Goal: Task Accomplishment & Management: Complete application form

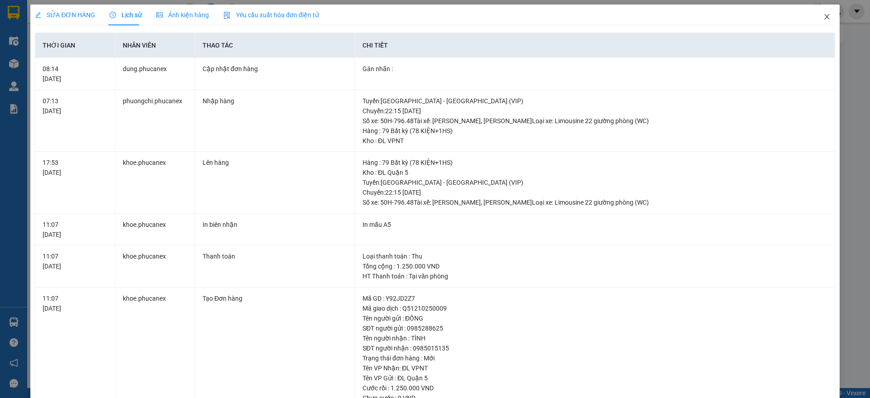
click at [823, 16] on icon "close" at bounding box center [826, 16] width 7 height 7
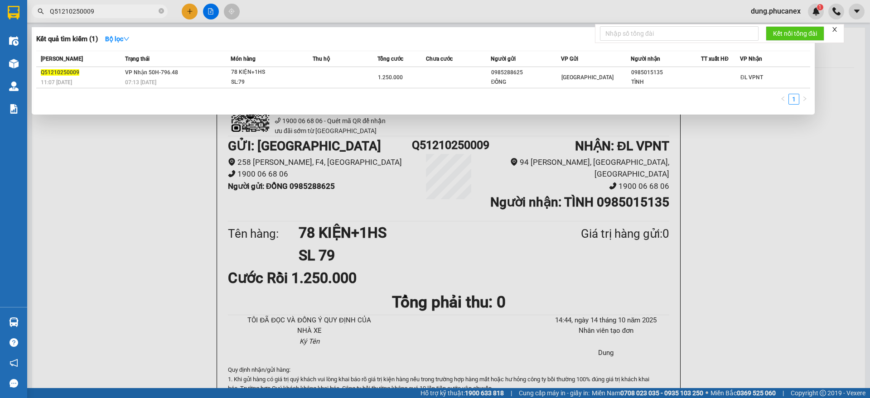
drag, startPoint x: 99, startPoint y: 9, endPoint x: 37, endPoint y: 14, distance: 61.8
click at [37, 14] on span "Q51210250009" at bounding box center [100, 12] width 136 height 14
paste input "2909250348"
type input "Q52909250348"
click at [218, 71] on td "Trên xe 79F-006.65 22:30 [DATE]" at bounding box center [177, 77] width 108 height 21
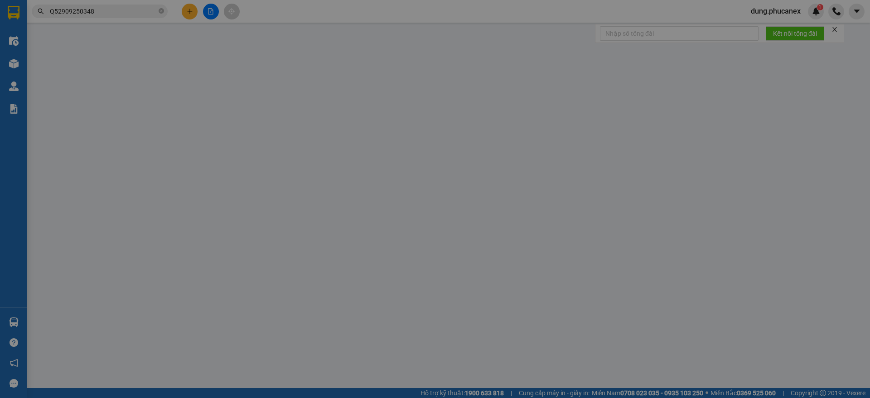
click at [218, 71] on div "Người gửi" at bounding box center [259, 76] width 125 height 10
click at [218, 84] on input "Người gửi" at bounding box center [259, 91] width 125 height 14
type input "0931316526"
type input "[PERSON_NAME]"
type input "0984021325"
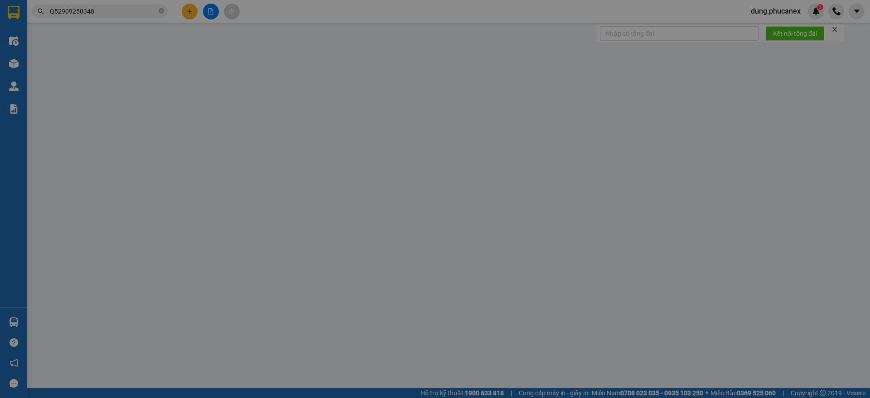
type input "ANH THUẦN"
type input "0"
type input "1.360.000"
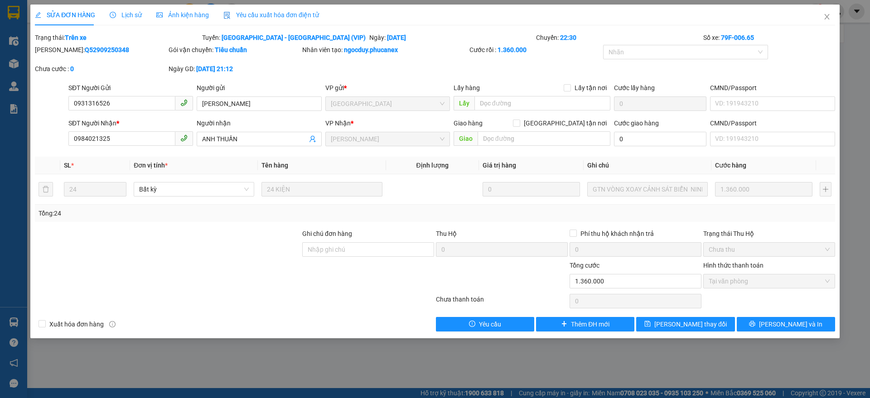
click at [125, 16] on span "Lịch sử" at bounding box center [126, 14] width 32 height 7
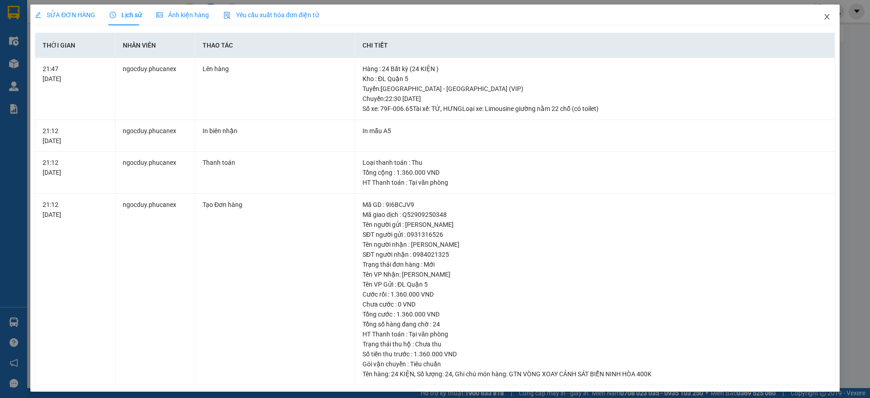
click at [823, 15] on icon "close" at bounding box center [826, 16] width 7 height 7
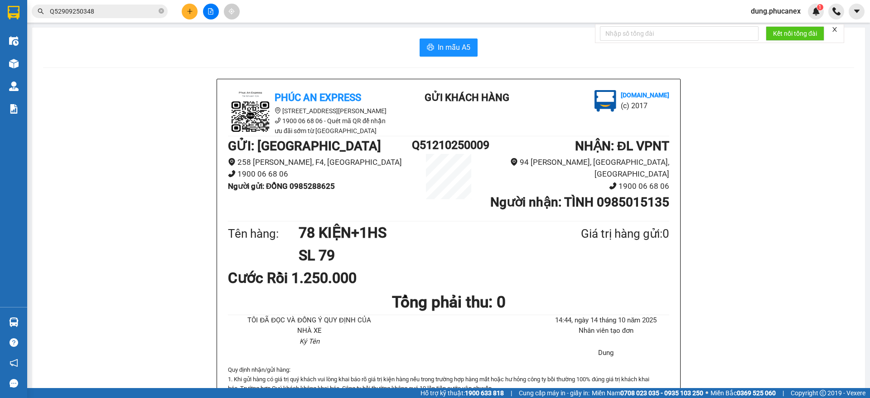
click at [113, 10] on input "Q52909250348" at bounding box center [103, 11] width 107 height 10
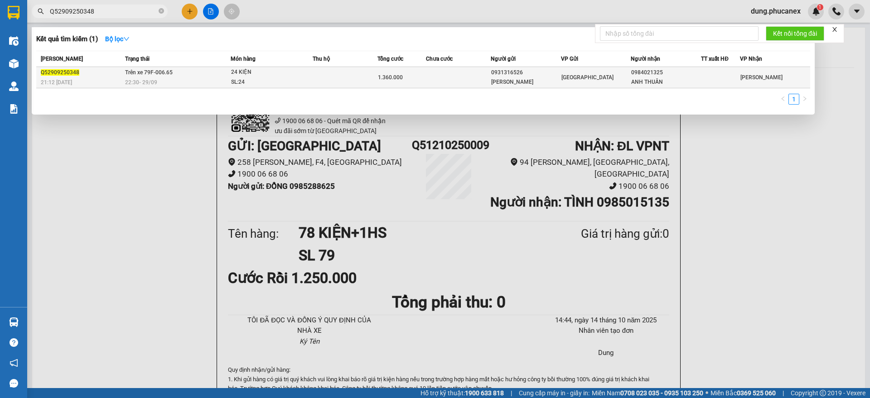
click at [275, 76] on div "24 KIỆN" at bounding box center [265, 73] width 68 height 10
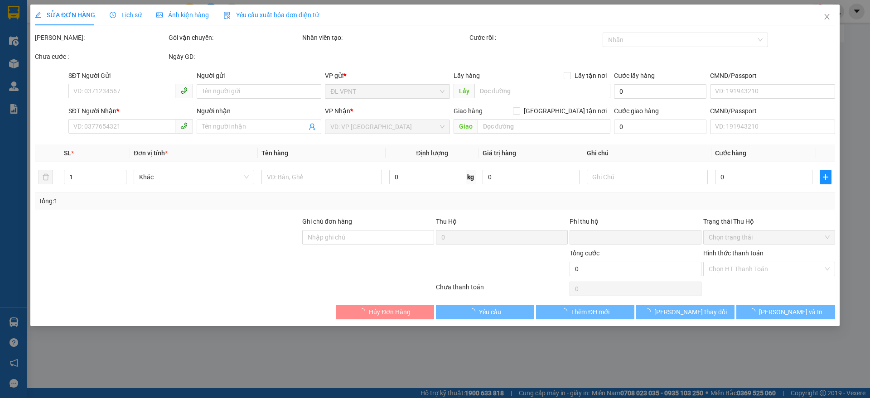
type input "0931316526"
type input "[PERSON_NAME]"
type input "0984021325"
type input "ANH THUẦN"
type input "0"
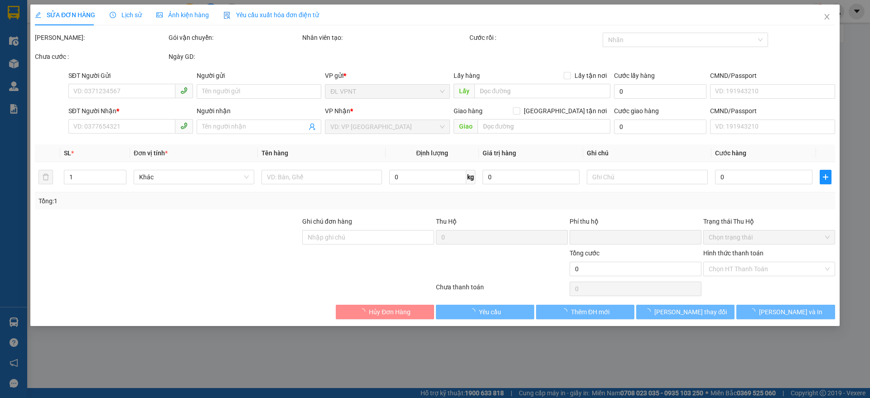
type input "1.360.000"
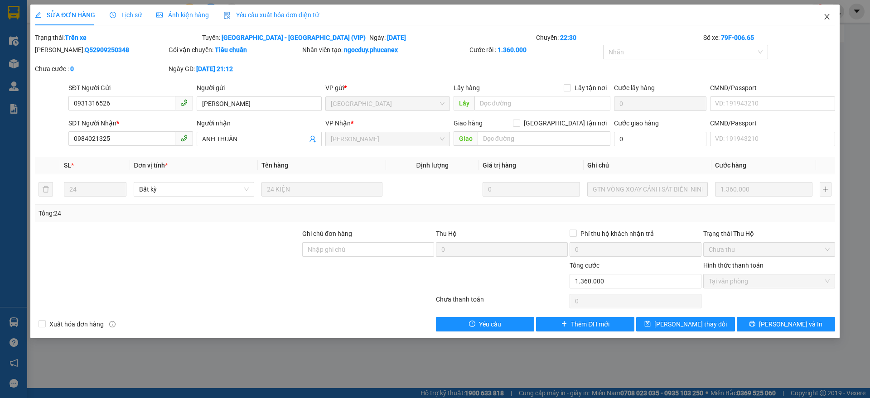
click at [825, 16] on icon "close" at bounding box center [826, 16] width 7 height 7
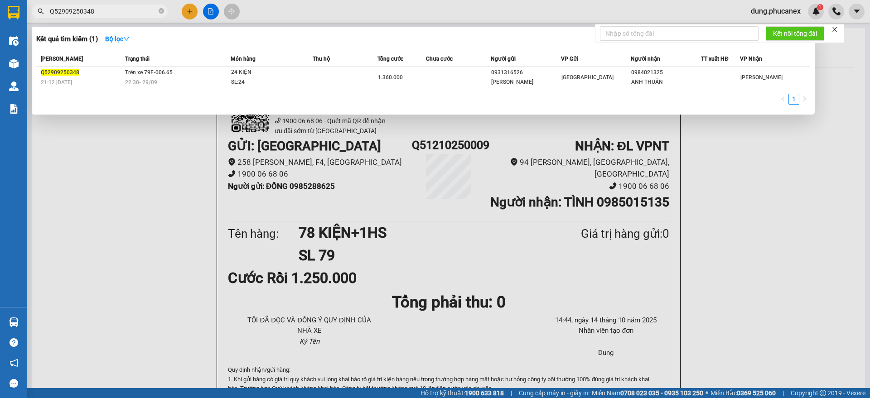
drag, startPoint x: 99, startPoint y: 9, endPoint x: 43, endPoint y: 23, distance: 57.4
click at [43, 19] on div "Kết quả tìm kiếm ( 1 ) Bộ lọc Mã ĐH Trạng thái Món hàng Thu hộ Tổng cước Chưa c…" at bounding box center [88, 12] width 177 height 16
paste input "1109250036"
type input "Q51109250036"
click at [103, 69] on div "Q51109250036" at bounding box center [82, 73] width 82 height 10
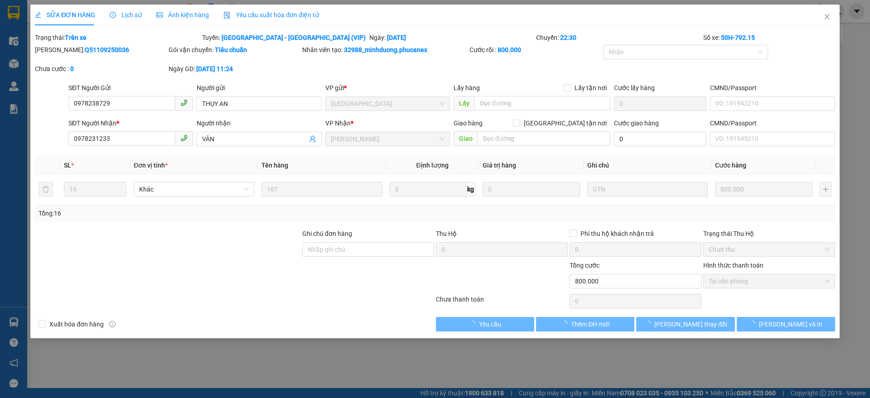
type input "0978238729"
type input "THỤY AN"
type input "0978231233"
type input "VÂN"
type input "0"
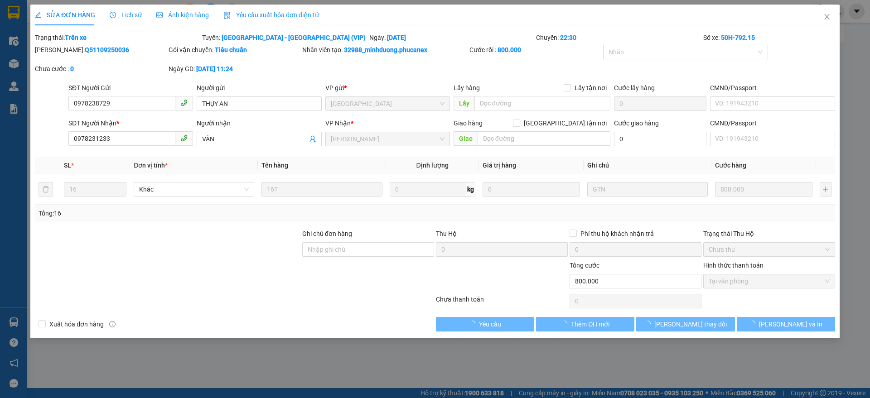
type input "800.000"
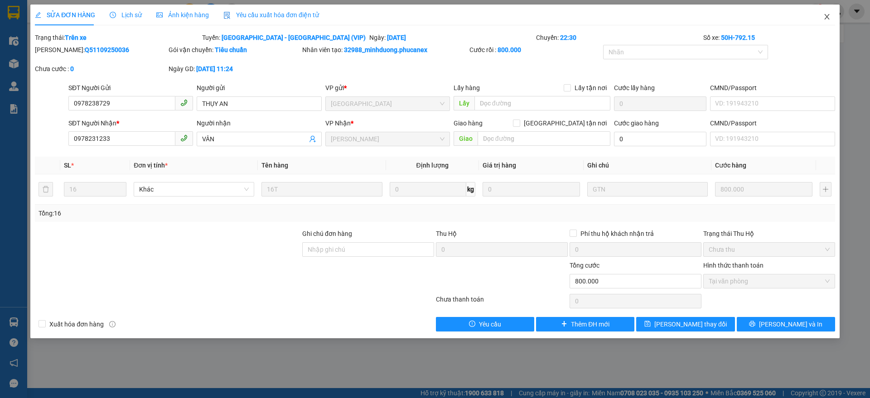
click at [827, 14] on icon "close" at bounding box center [826, 16] width 7 height 7
